Goal: Information Seeking & Learning: Learn about a topic

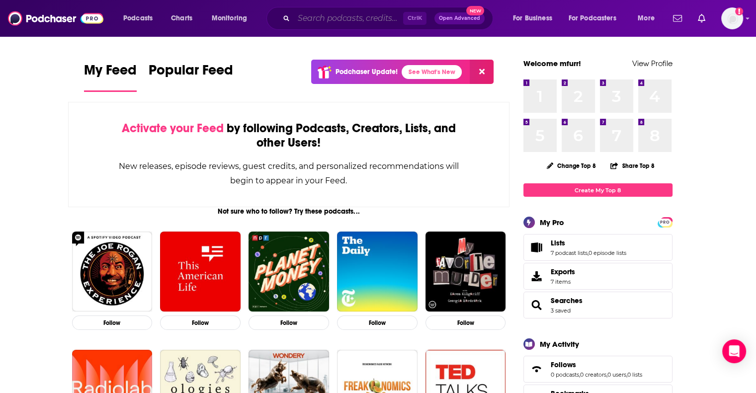
click at [321, 19] on input "Search podcasts, credits, & more..." at bounding box center [348, 18] width 109 height 16
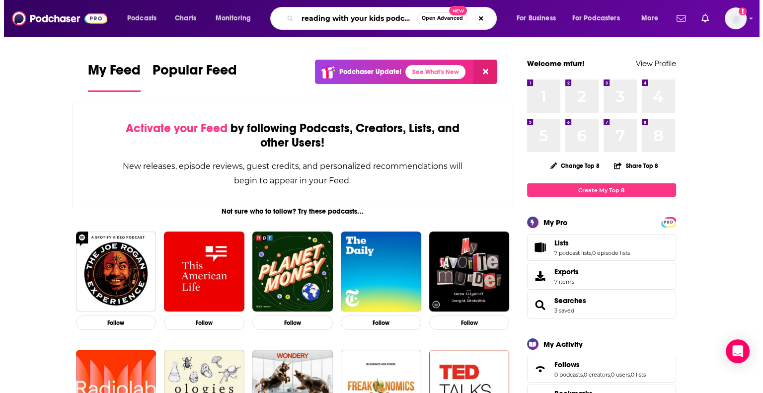
scroll to position [0, 2]
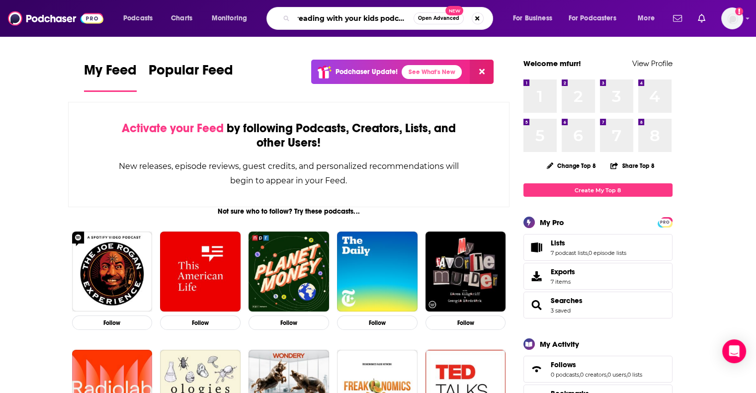
type input "reading with your kids podcast"
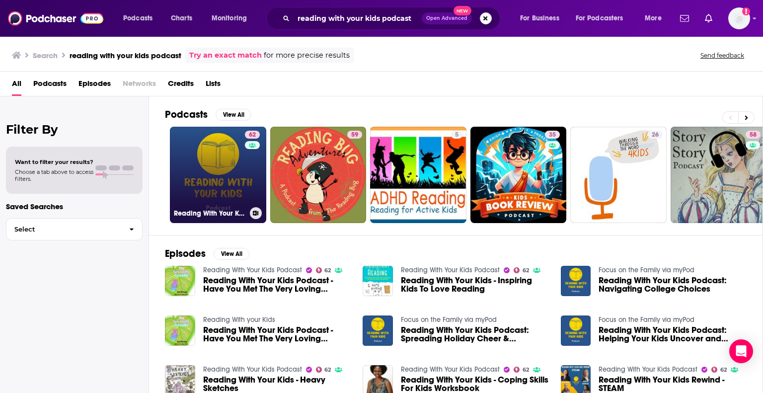
click at [231, 180] on link "62 Reading With Your Kids Podcast" at bounding box center [218, 175] width 96 height 96
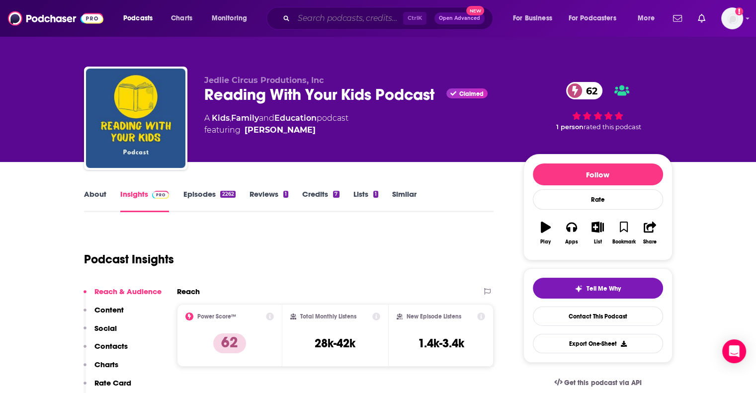
click at [326, 22] on input "Search podcasts, credits, & more..." at bounding box center [348, 18] width 109 height 16
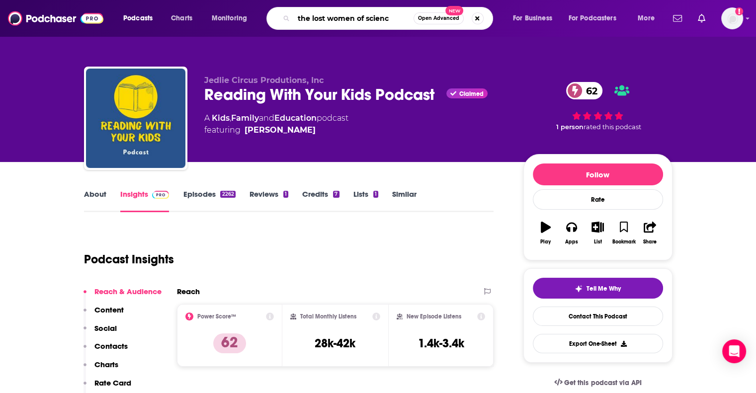
type input "the lost women of science"
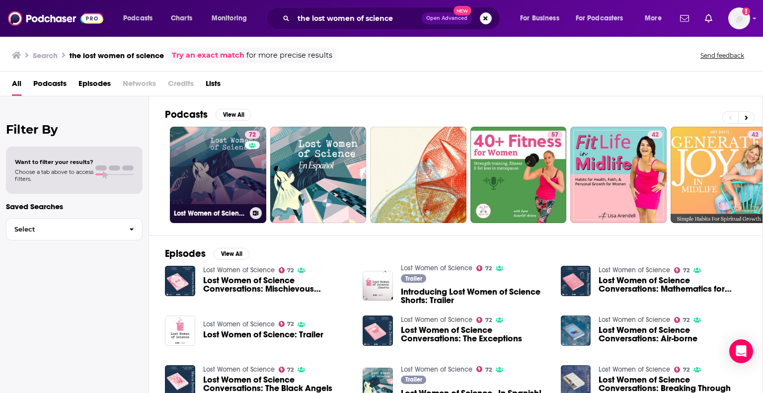
click at [207, 176] on link "72 Lost Women of Science" at bounding box center [218, 175] width 96 height 96
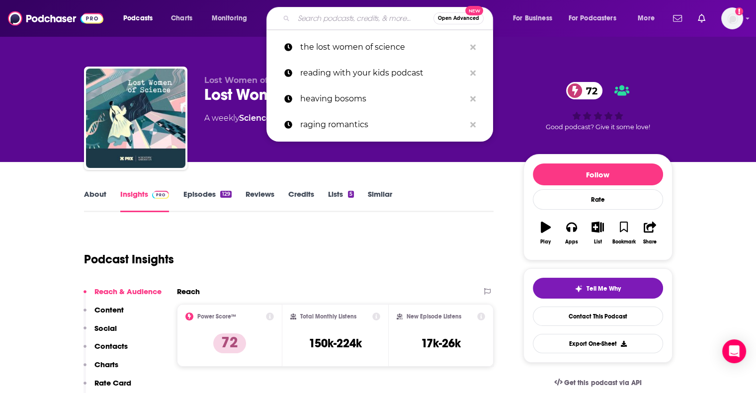
click at [338, 19] on input "Search podcasts, credits, & more..." at bounding box center [364, 18] width 140 height 16
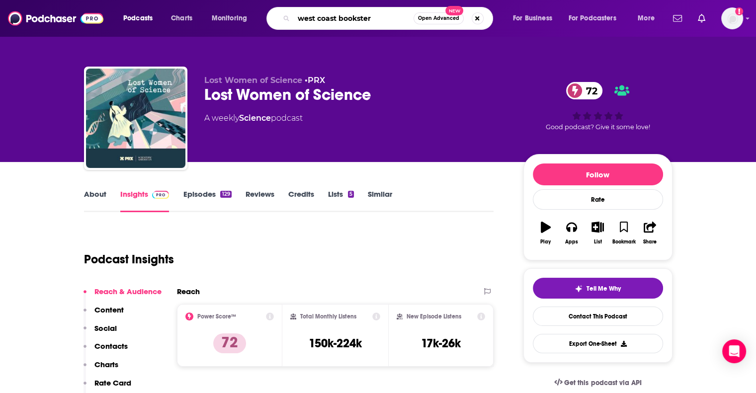
type input "west coast booksters"
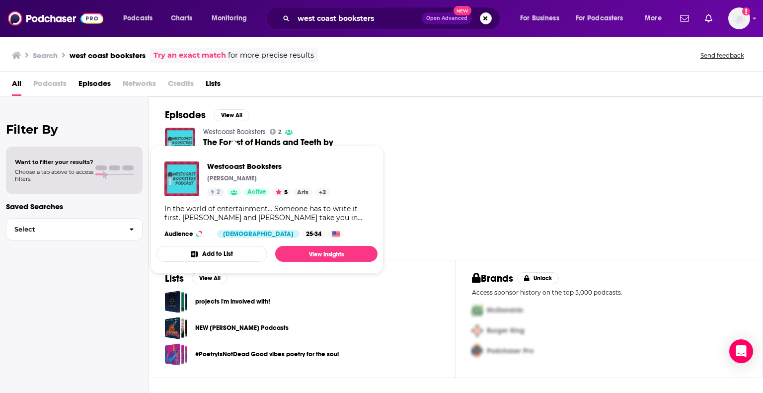
click at [246, 131] on link "Westcoast Booksters" at bounding box center [234, 132] width 63 height 8
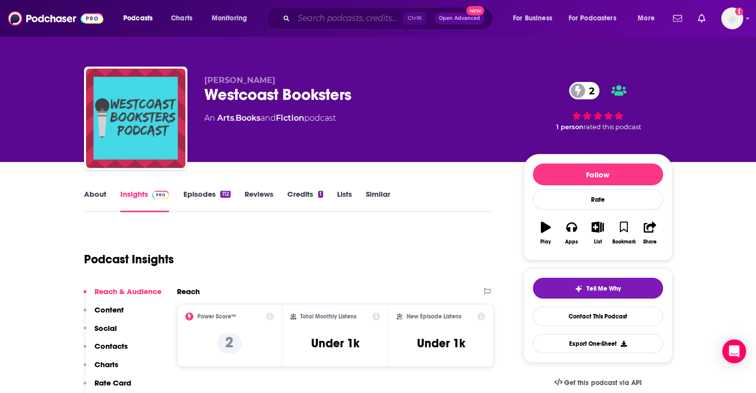
click at [319, 18] on input "Search podcasts, credits, & more..." at bounding box center [348, 18] width 109 height 16
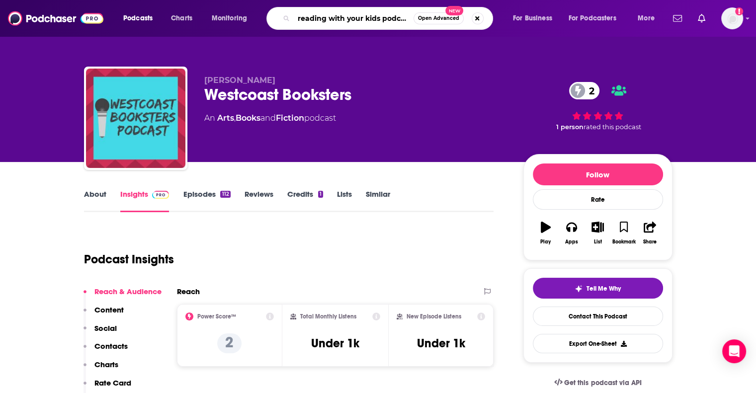
type input "reading with your kids podcast"
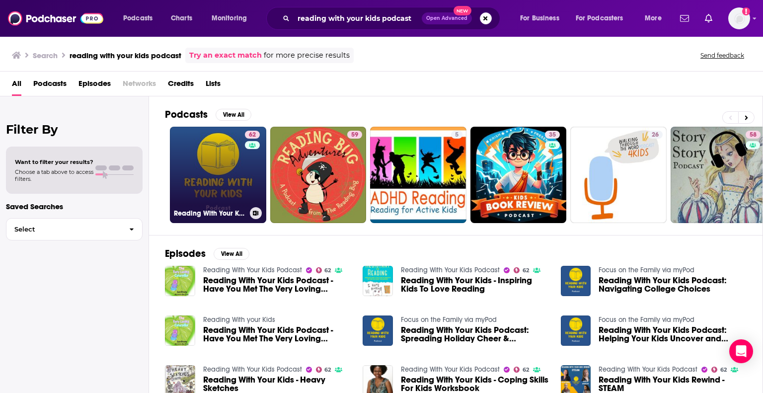
click at [236, 165] on link "62 Reading With Your Kids Podcast" at bounding box center [218, 175] width 96 height 96
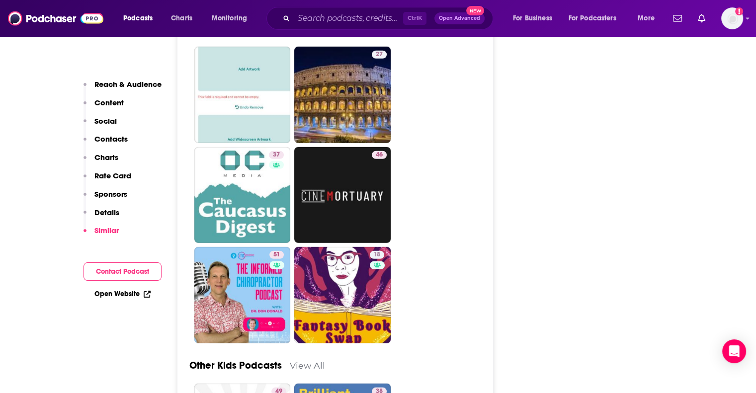
scroll to position [2931, 0]
